Goal: Task Accomplishment & Management: Complete application form

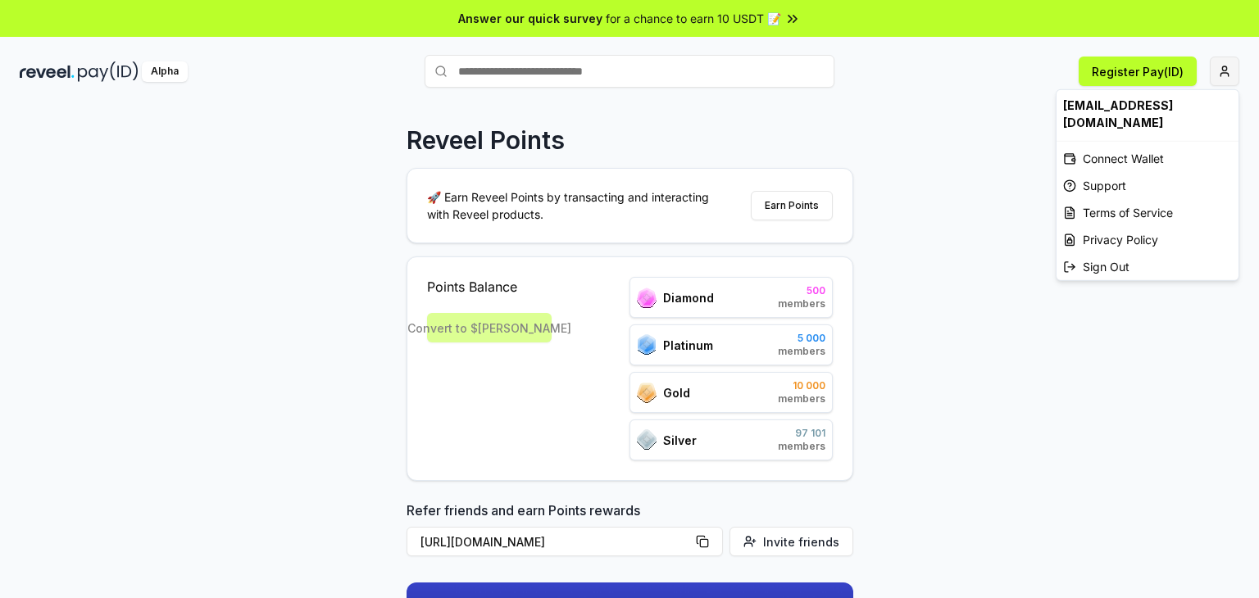
click at [1220, 73] on html "Answer our quick survey for a chance to earn 10 USDT 📝 Alpha Register Pay(ID) R…" at bounding box center [629, 299] width 1259 height 598
click at [925, 129] on html "Answer our quick survey for a chance to earn 10 USDT 📝 Alpha Register Pay(ID) R…" at bounding box center [629, 299] width 1259 height 598
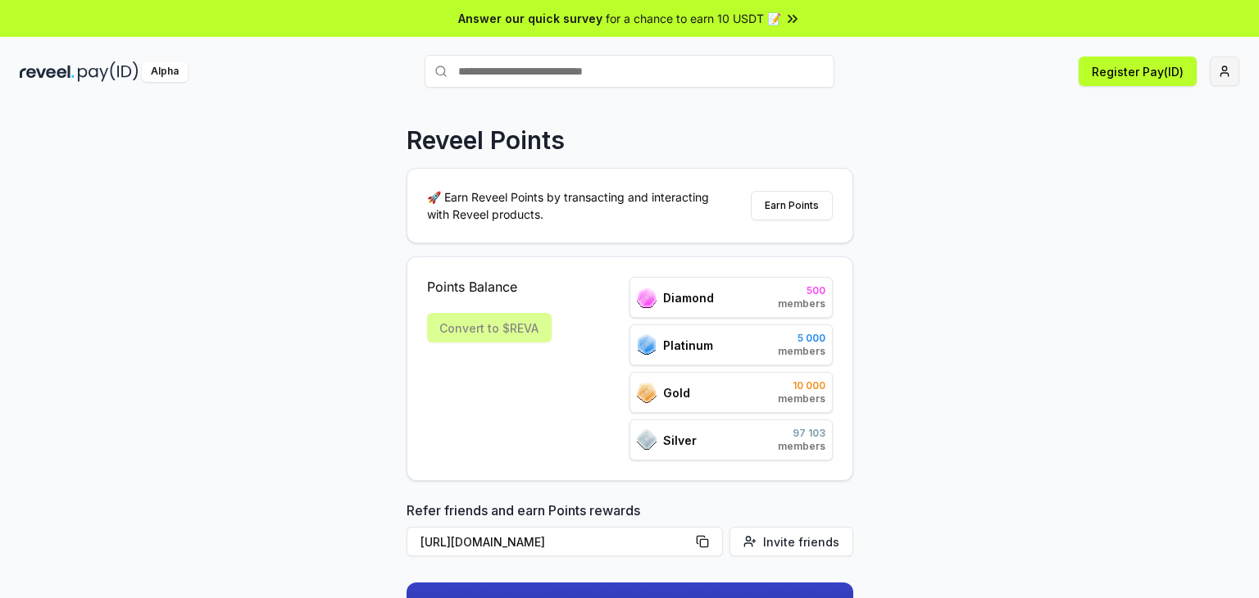
click at [1234, 63] on html "Answer our quick survey for a chance to earn 10 USDT 📝 Alpha Register Pay(ID) R…" at bounding box center [629, 299] width 1259 height 598
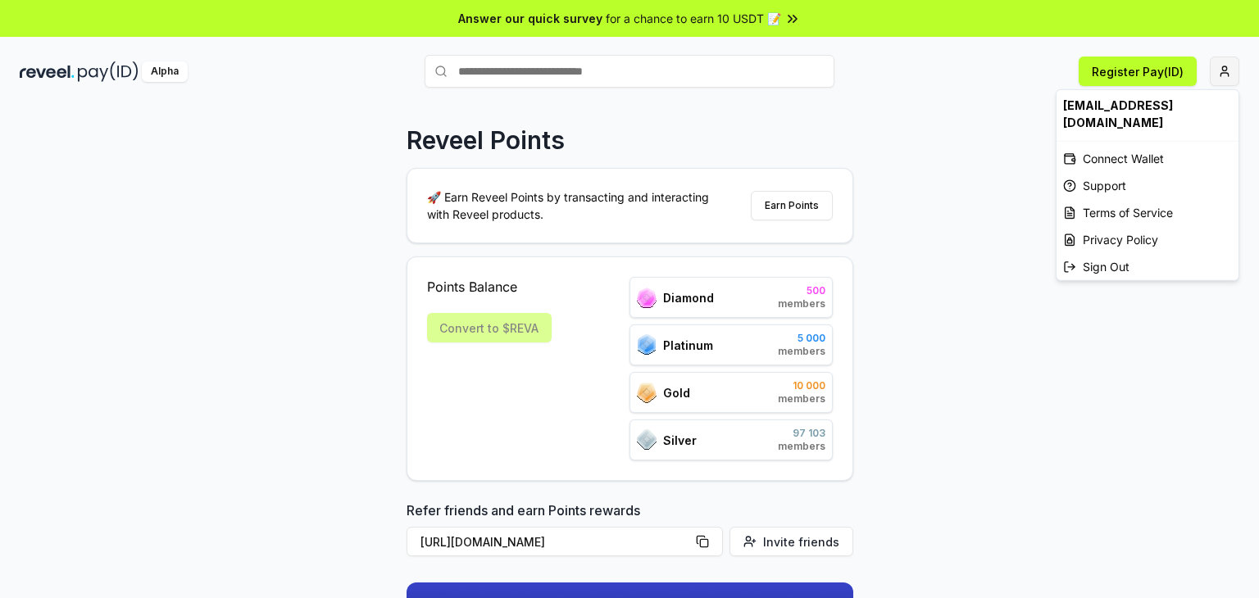
click at [1220, 70] on html "Answer our quick survey for a chance to earn 10 USDT 📝 Alpha Register Pay(ID) R…" at bounding box center [629, 299] width 1259 height 598
click at [1101, 147] on div "Connect Wallet" at bounding box center [1147, 158] width 182 height 27
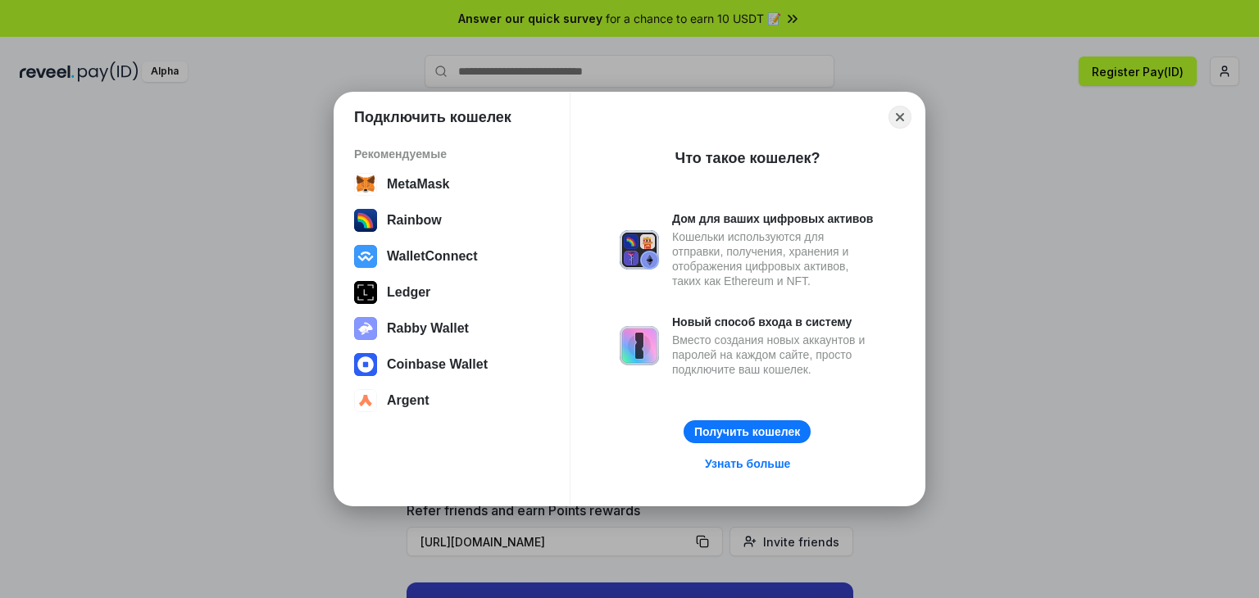
drag, startPoint x: 1258, startPoint y: 245, endPoint x: 1206, endPoint y: 242, distance: 51.7
click at [1252, 245] on div "Подключить кошелек Рекомендуемые MetaMask Rainbow WalletConnect [PERSON_NAME] W…" at bounding box center [629, 299] width 1587 height 926
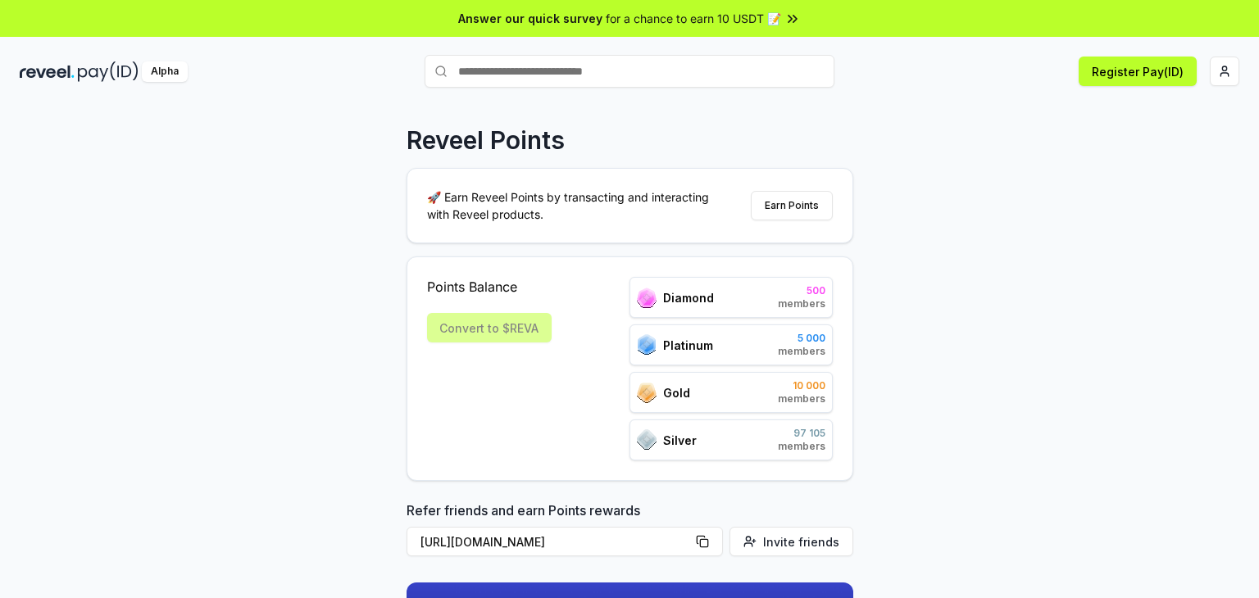
click at [61, 71] on img at bounding box center [47, 71] width 55 height 20
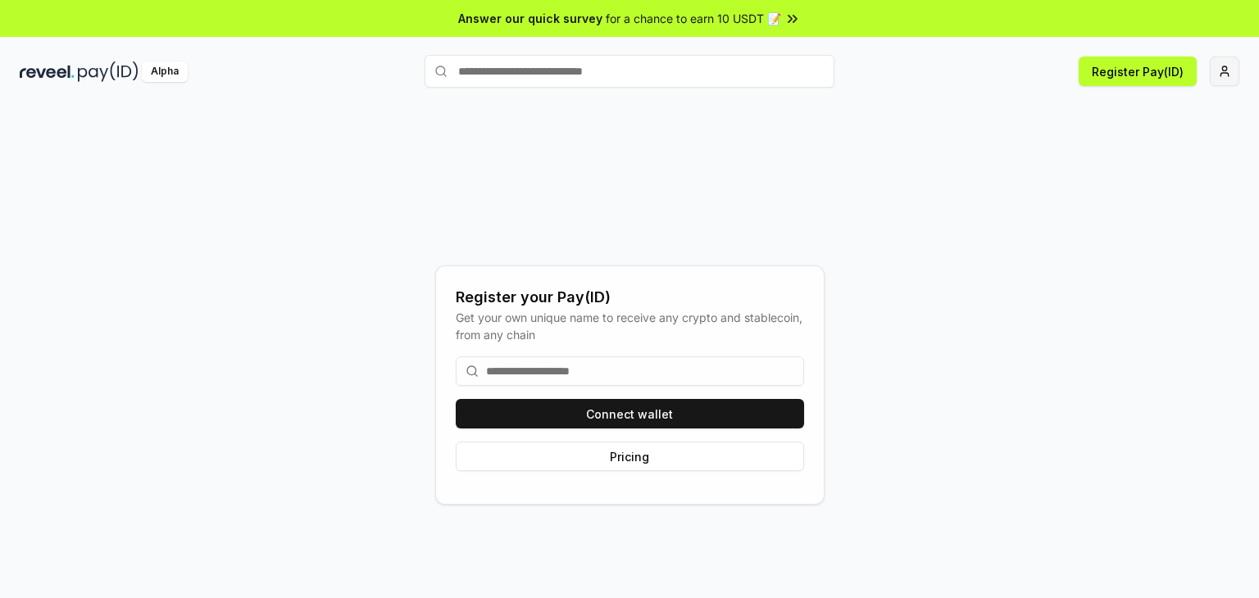
click at [1232, 61] on html "Answer our quick survey for a chance to earn 10 USDT 📝 Alpha Register Pay(ID) R…" at bounding box center [629, 299] width 1259 height 598
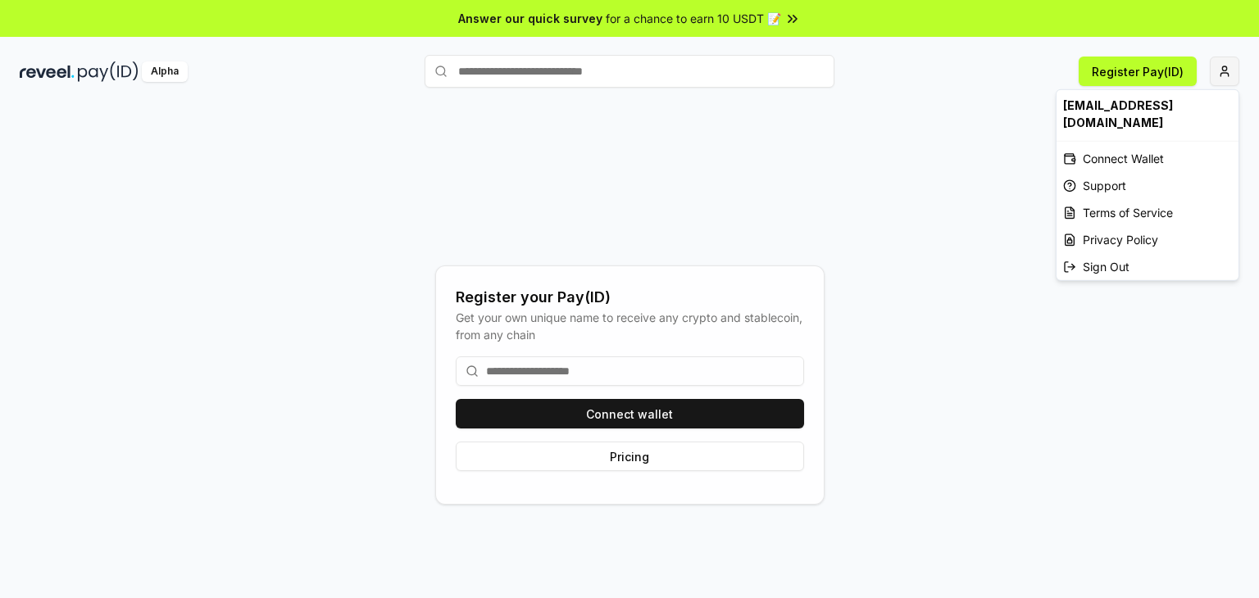
click at [1217, 73] on html "Answer our quick survey for a chance to earn 10 USDT 📝 Alpha Register Pay(ID) R…" at bounding box center [629, 299] width 1259 height 598
click at [1227, 72] on html "Answer our quick survey for a chance to earn 10 USDT 📝 Alpha Register Pay(ID) R…" at bounding box center [629, 299] width 1259 height 598
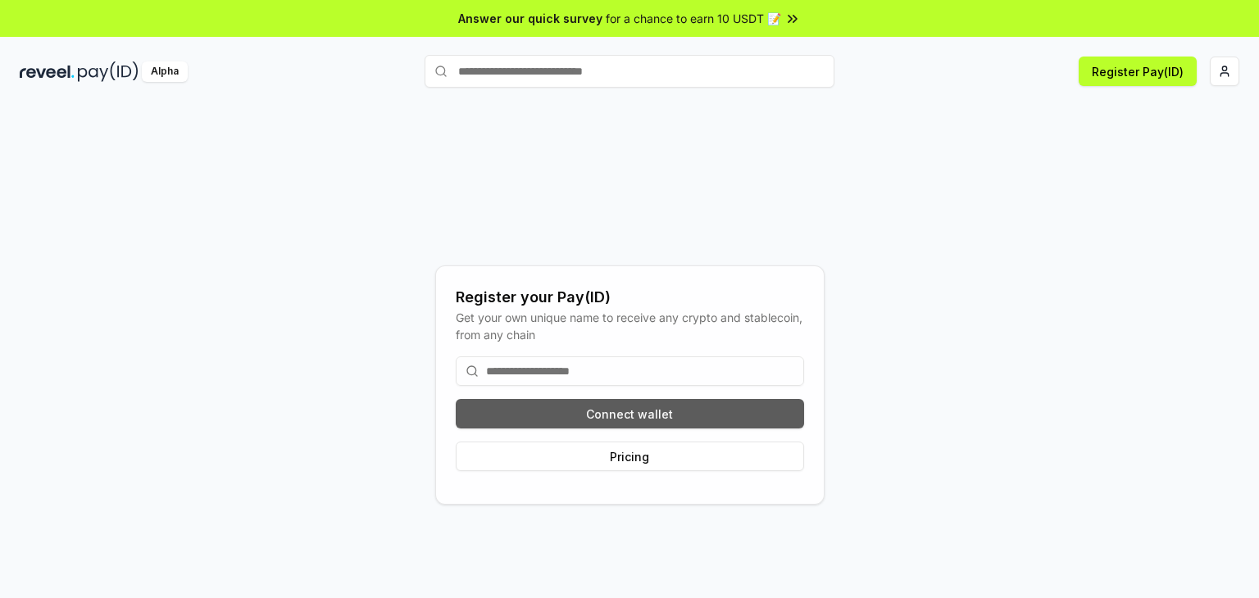
click at [705, 415] on button "Connect wallet" at bounding box center [630, 414] width 348 height 30
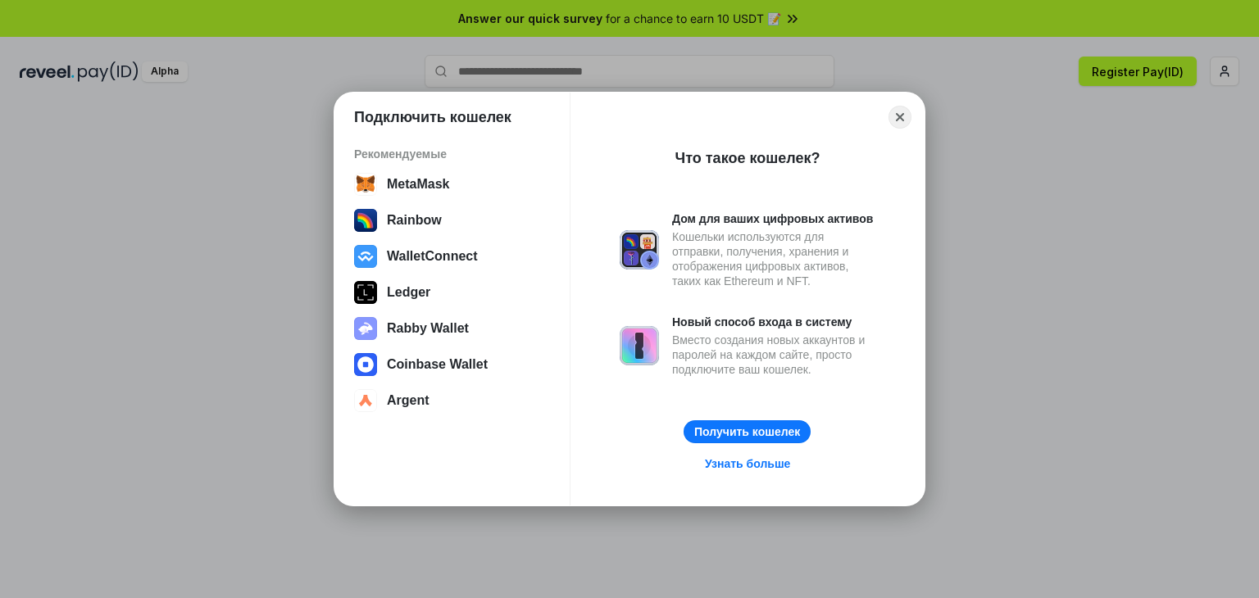
click at [1229, 13] on div "Подключить кошелек Рекомендуемые MetaMask Rainbow WalletConnect [PERSON_NAME] W…" at bounding box center [629, 299] width 1587 height 926
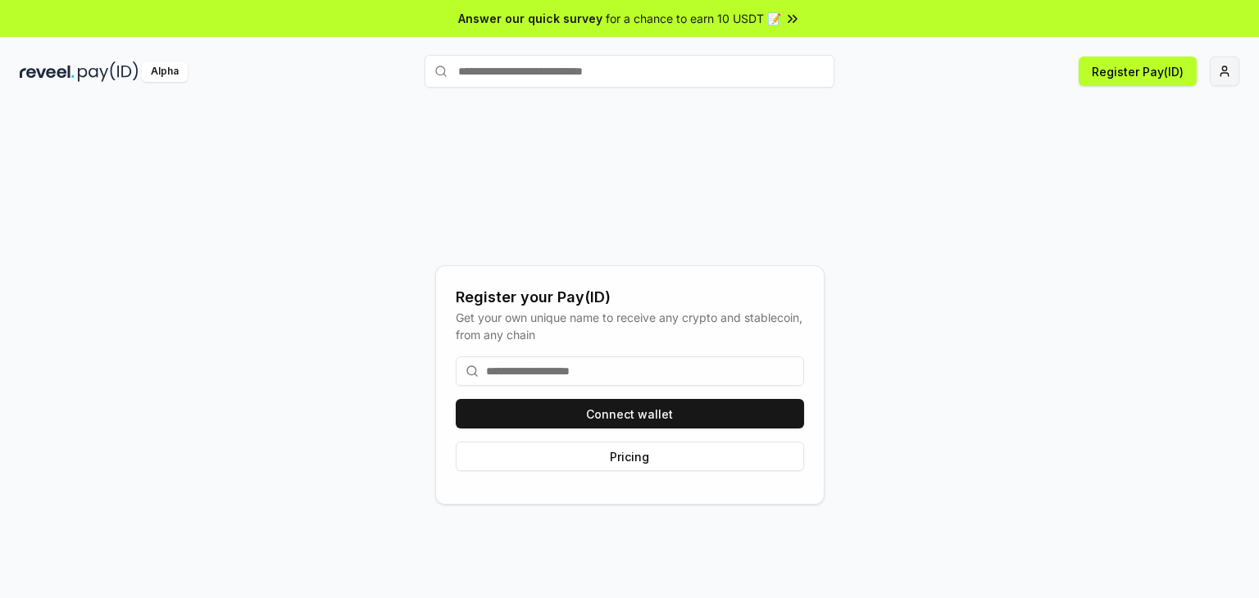
click at [1212, 77] on html "Answer our quick survey for a chance to earn 10 USDT 📝 Alpha Register Pay(ID) R…" at bounding box center [629, 299] width 1259 height 598
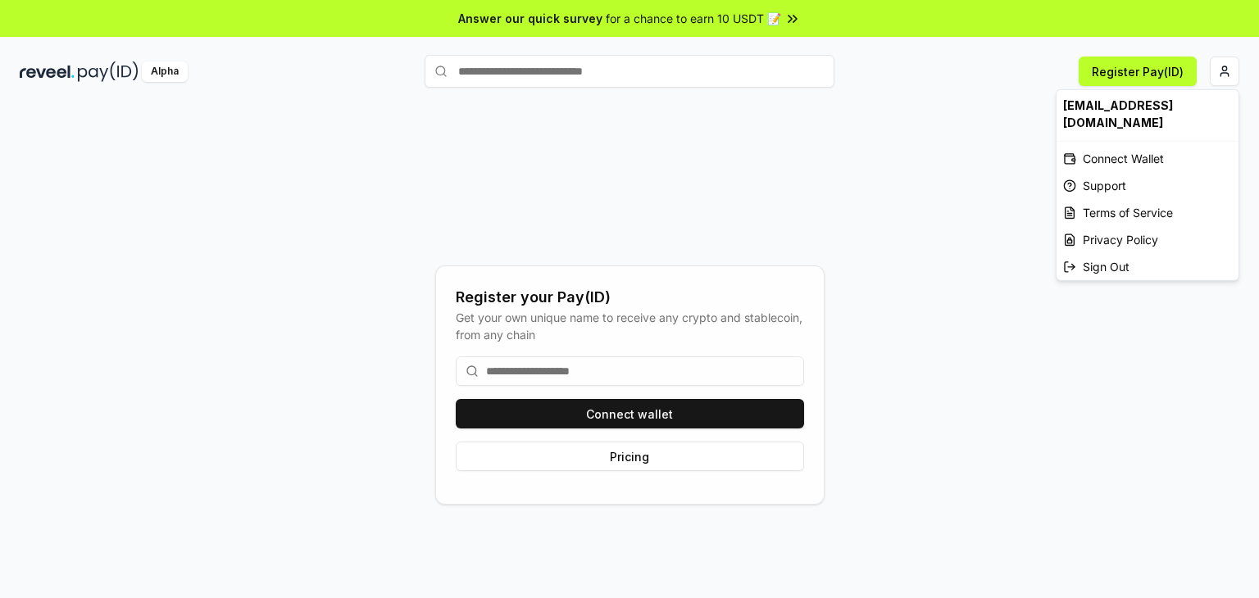
click at [629, 365] on html "Answer our quick survey for a chance to earn 10 USDT 📝 Alpha Register Pay(ID) R…" at bounding box center [629, 299] width 1259 height 598
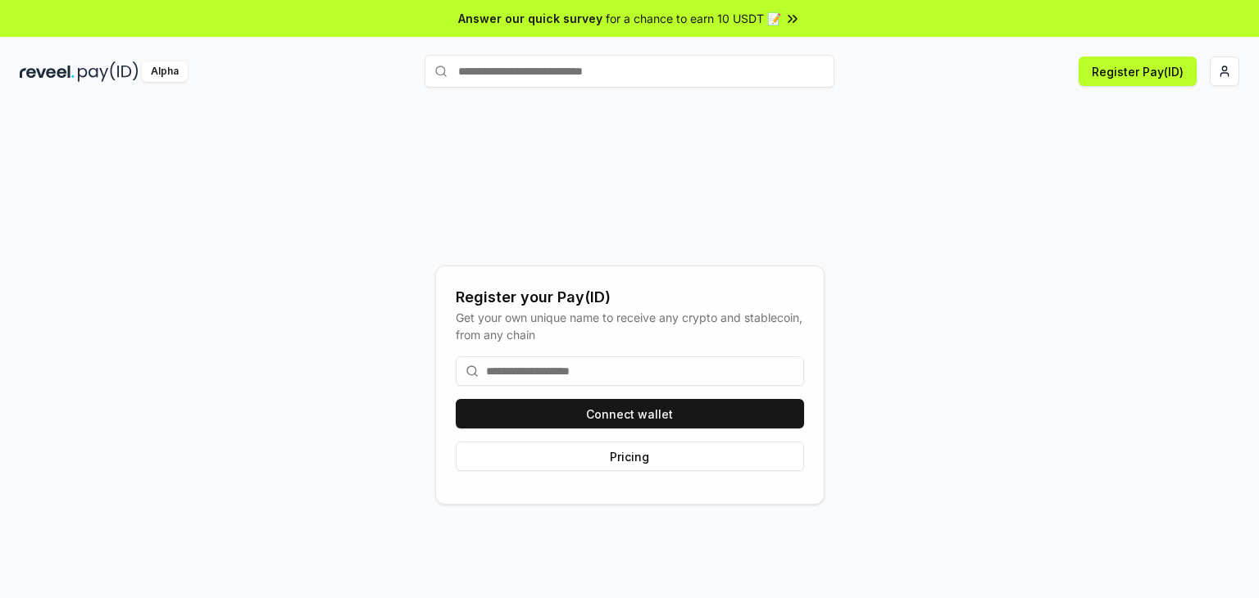
click at [629, 360] on input at bounding box center [630, 372] width 348 height 30
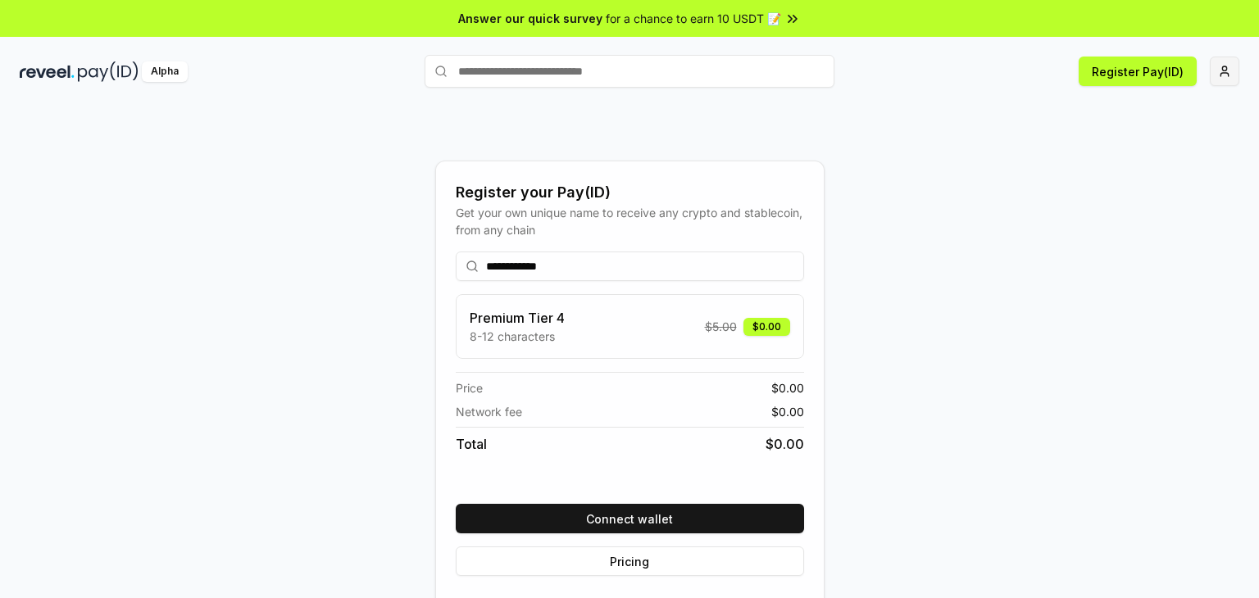
type input "**********"
click at [1238, 70] on html "**********" at bounding box center [629, 299] width 1259 height 598
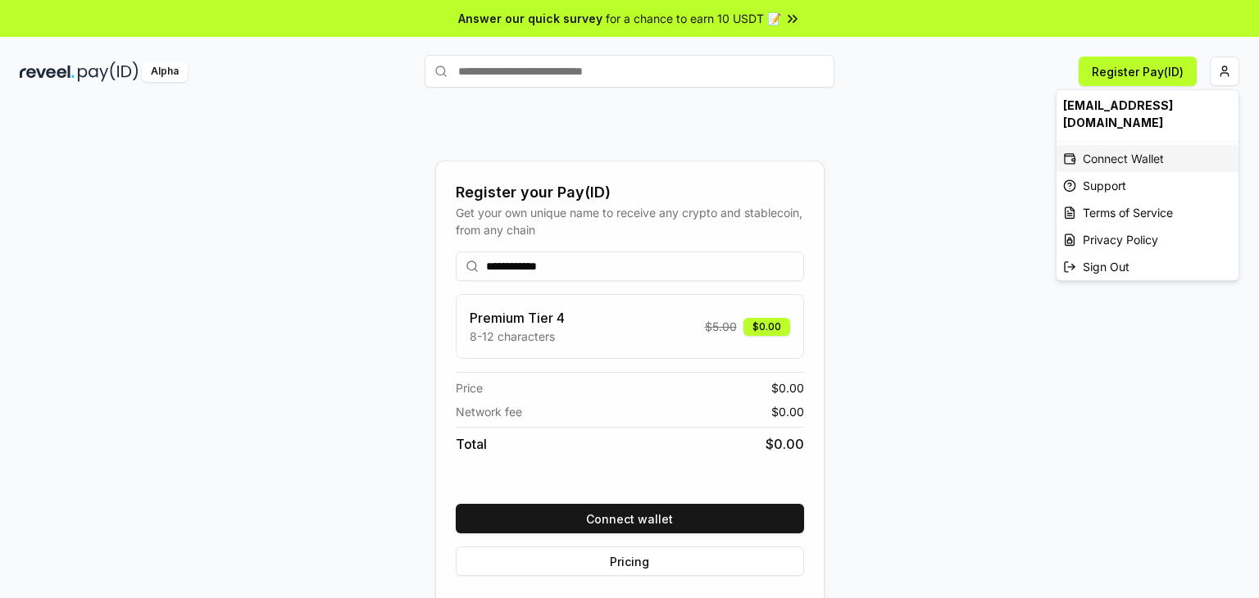
click at [1095, 145] on div "Connect Wallet" at bounding box center [1147, 158] width 182 height 27
